Goal: Information Seeking & Learning: Learn about a topic

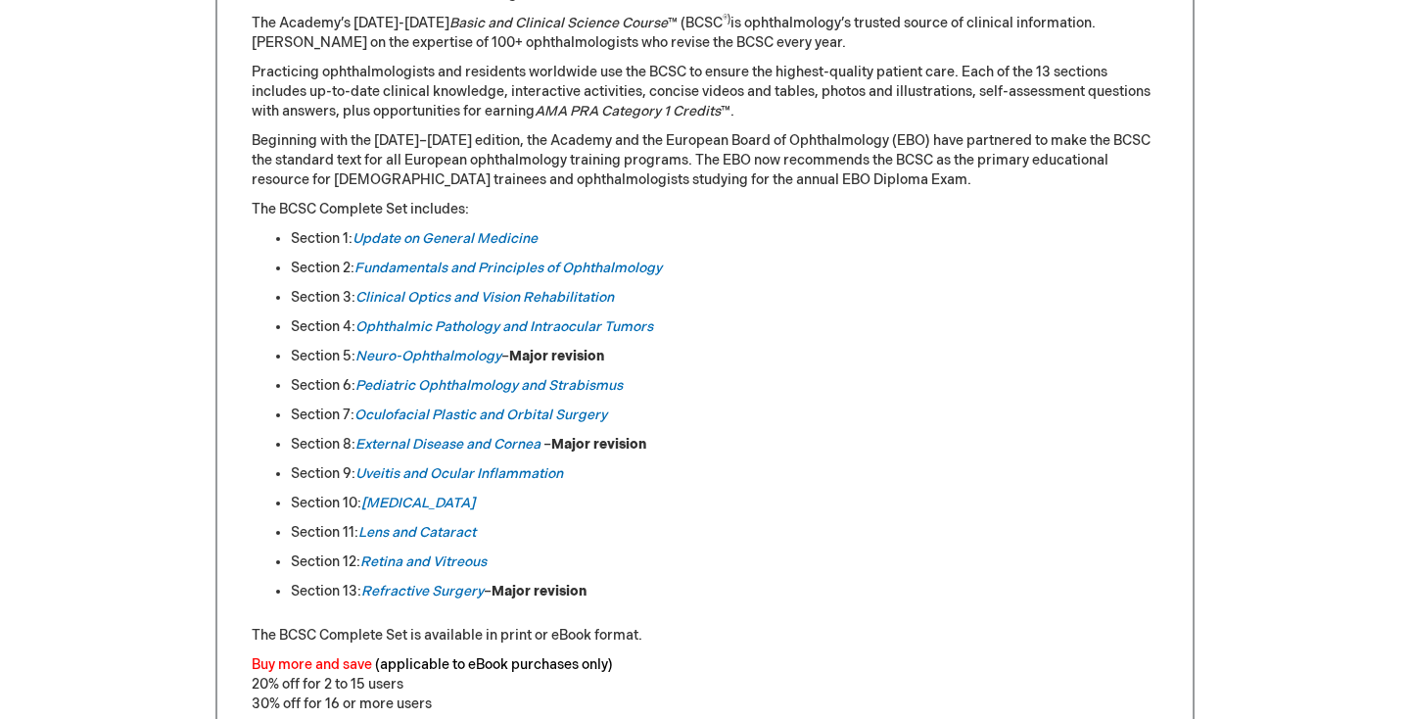
scroll to position [914, 0]
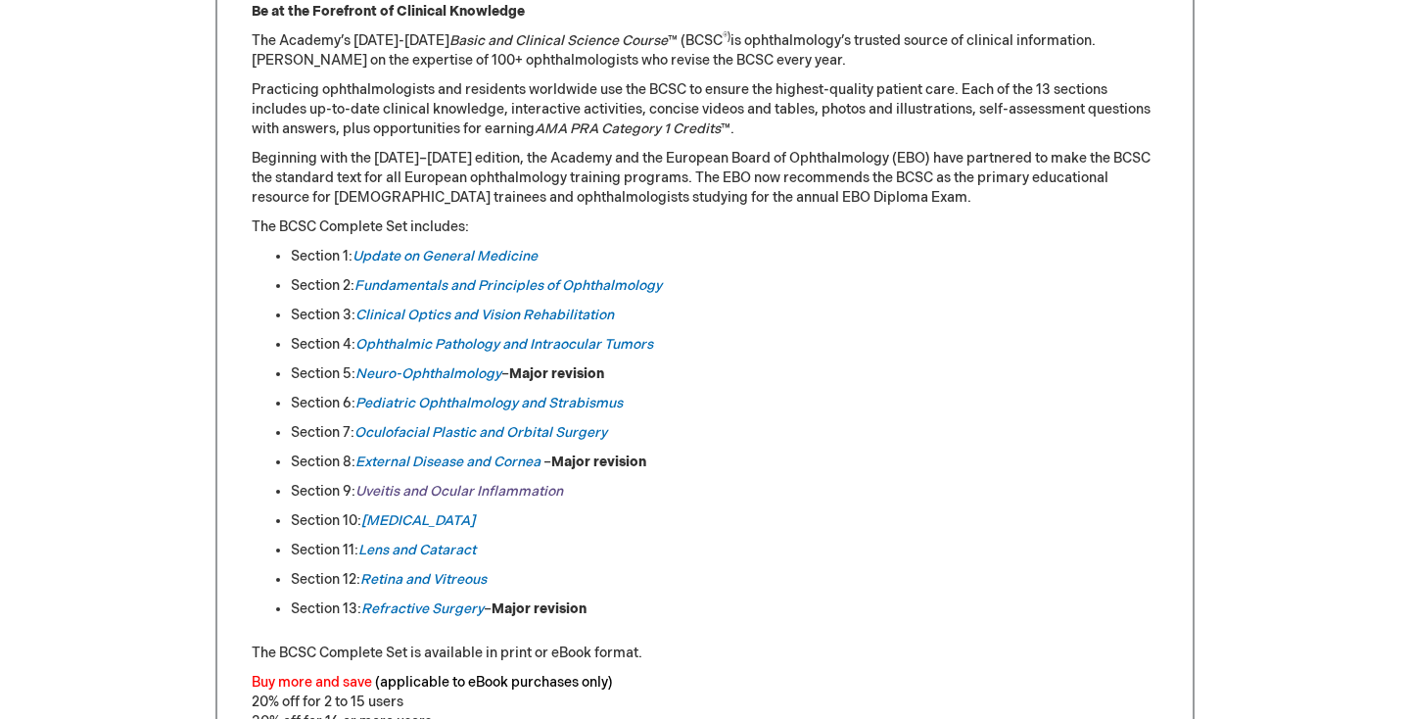
click at [405, 490] on link "Uveitis and Ocular Inflammation" at bounding box center [459, 491] width 208 height 17
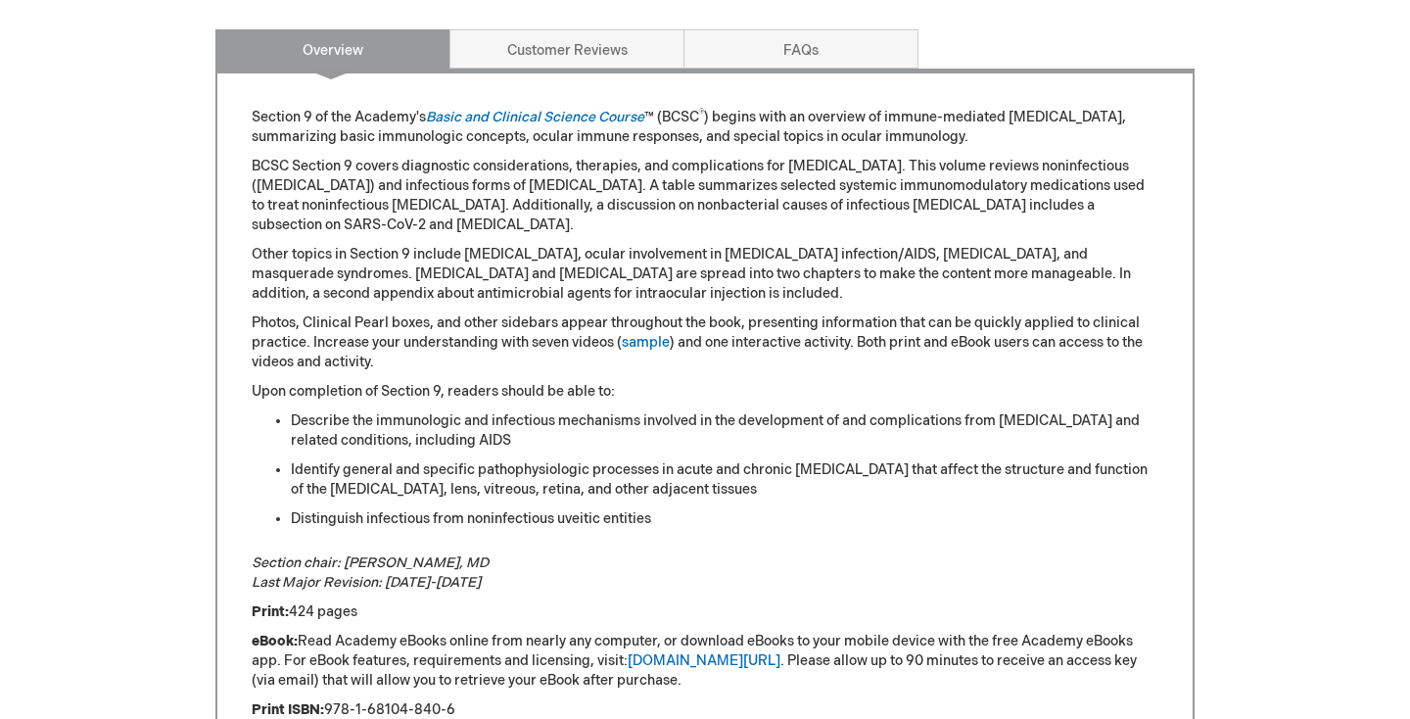
scroll to position [930, 0]
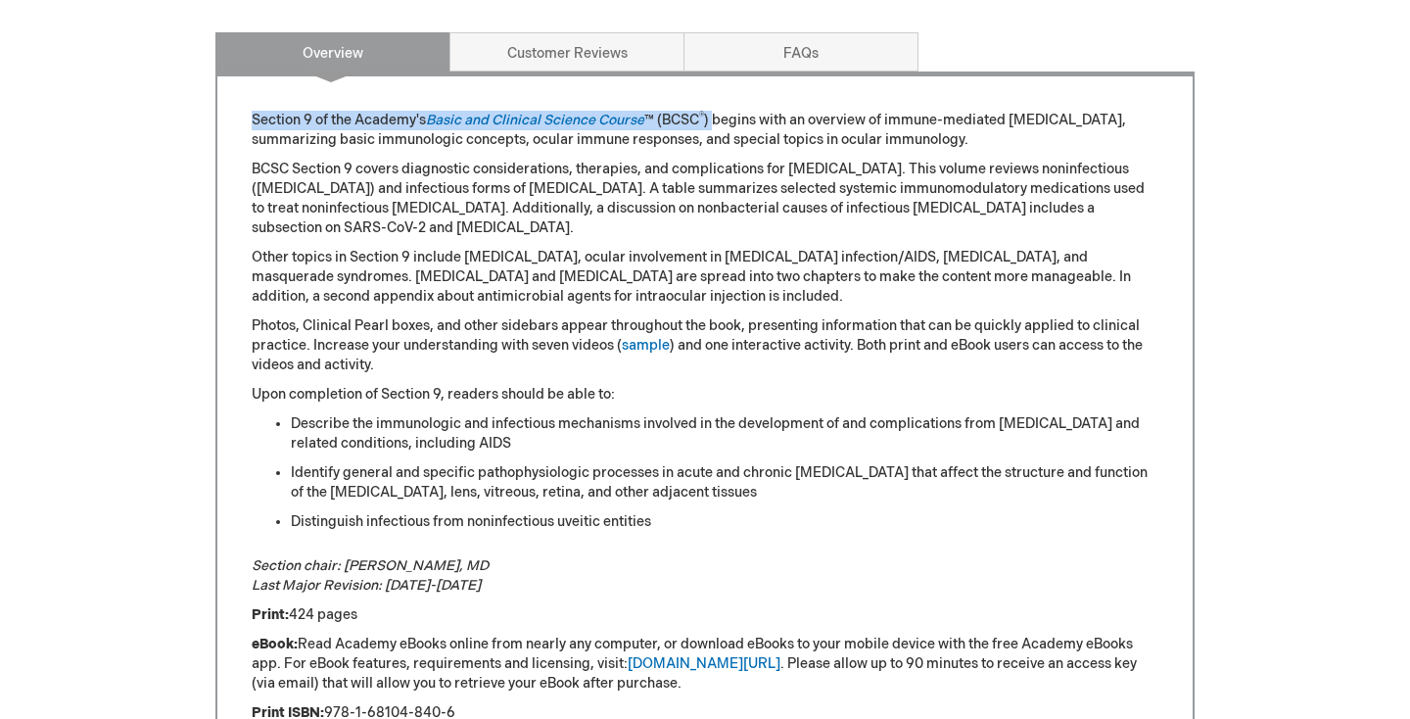
drag, startPoint x: 243, startPoint y: 117, endPoint x: 719, endPoint y: 118, distance: 475.7
click at [719, 119] on div "Section 9 of the Academy's Basic and Clinical Science Course ™ (BCSC ® ) begins…" at bounding box center [704, 610] width 979 height 1079
copy p "Section 9 of the Academy's Basic and Clinical Science Course ™ (BCSC ® )"
